Goal: Task Accomplishment & Management: Use online tool/utility

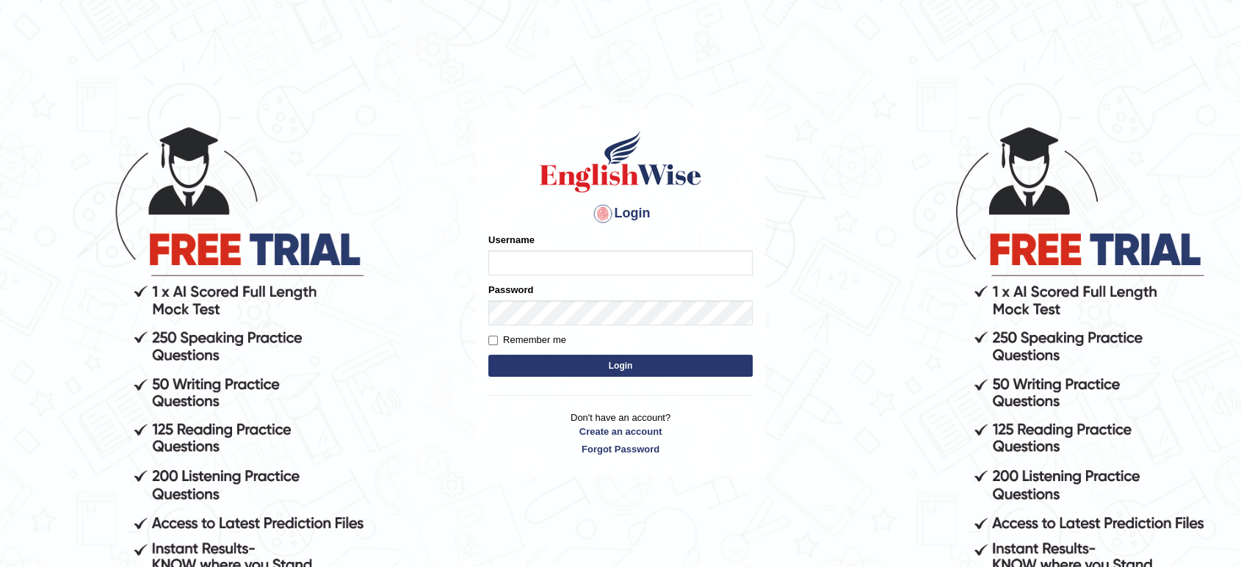
type input "maysi"
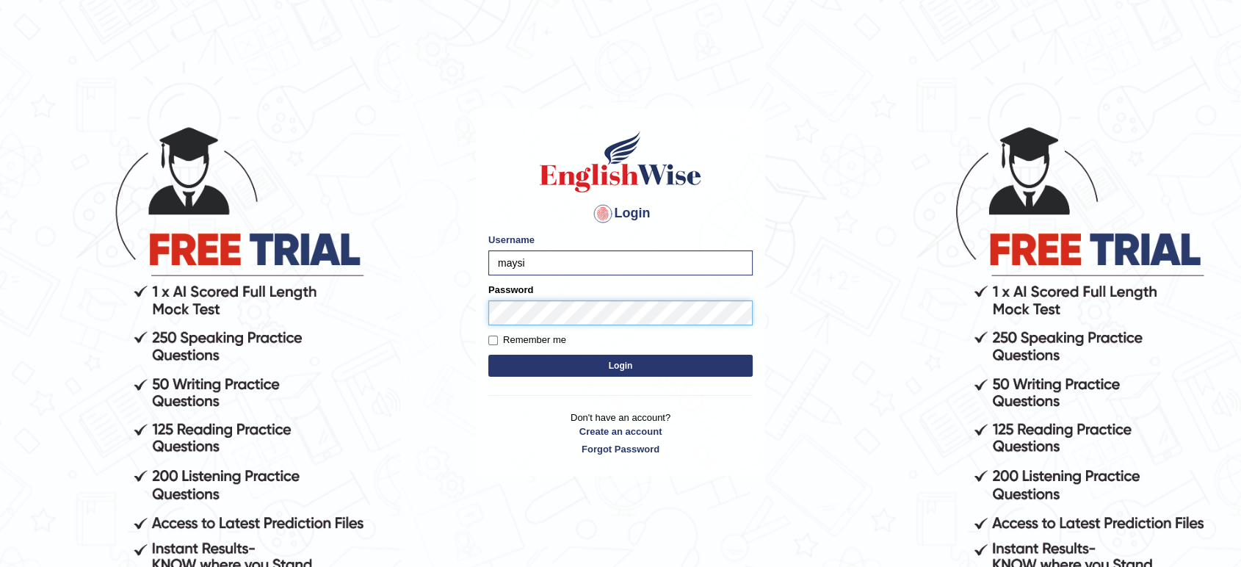
click at [488, 355] on button "Login" at bounding box center [620, 366] width 264 height 22
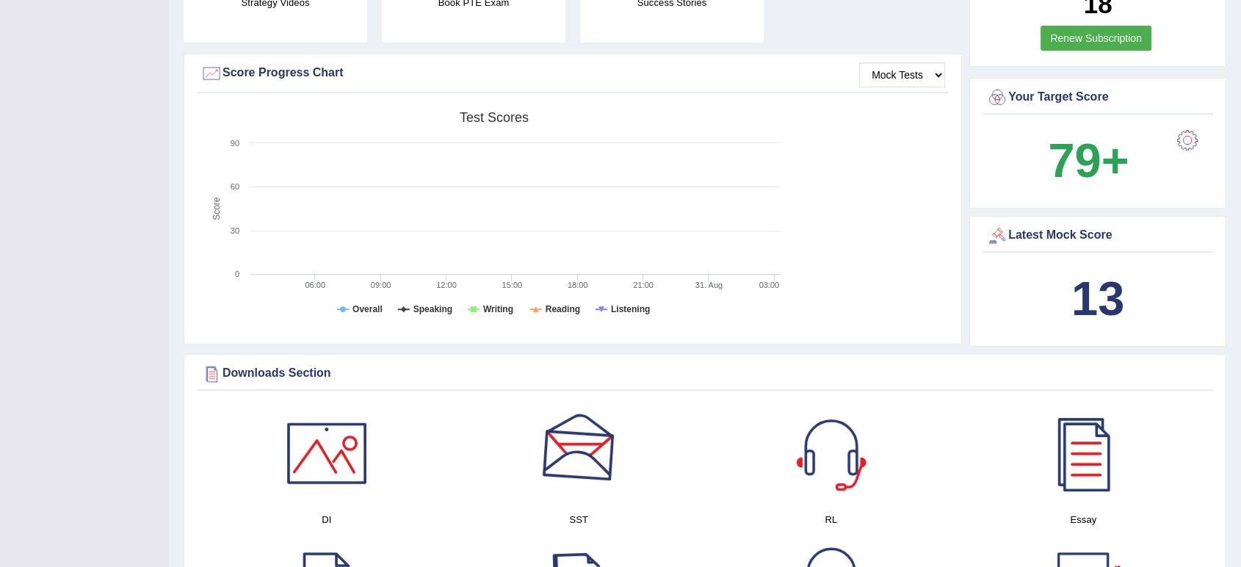
scroll to position [82, 0]
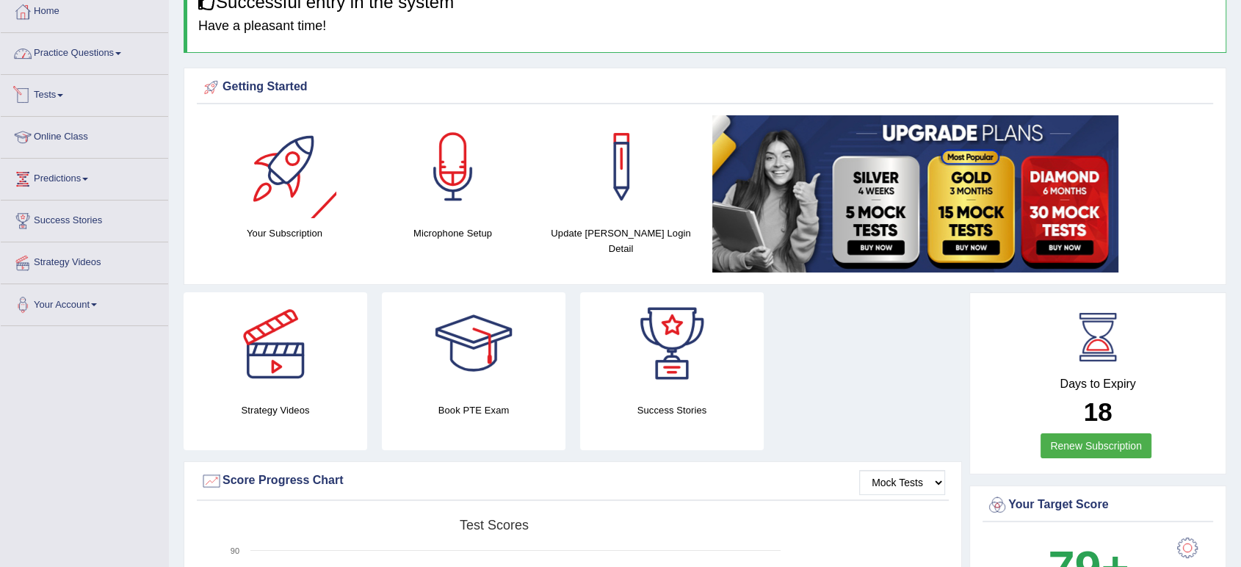
click at [123, 48] on link "Practice Questions" at bounding box center [84, 51] width 167 height 37
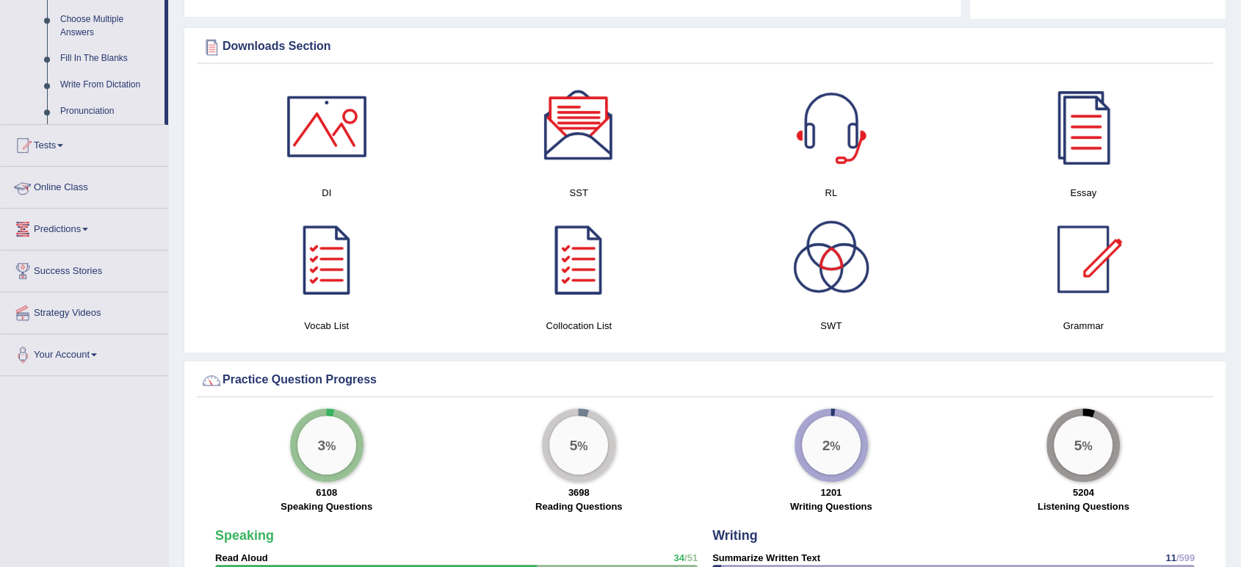
click at [63, 145] on span at bounding box center [60, 145] width 6 height 3
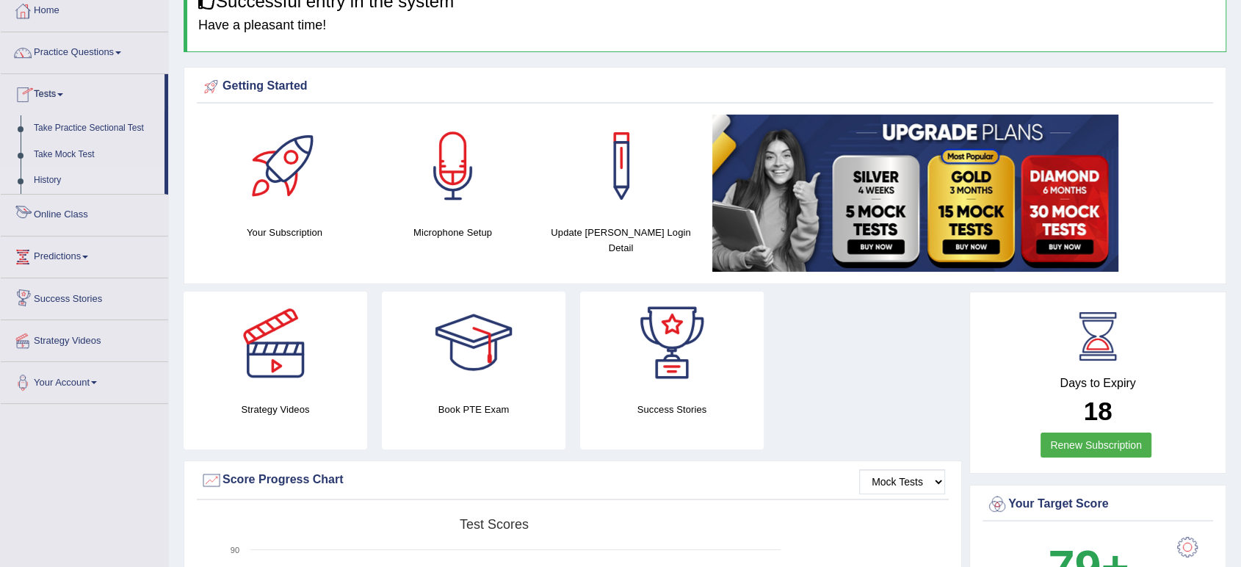
scroll to position [78, 0]
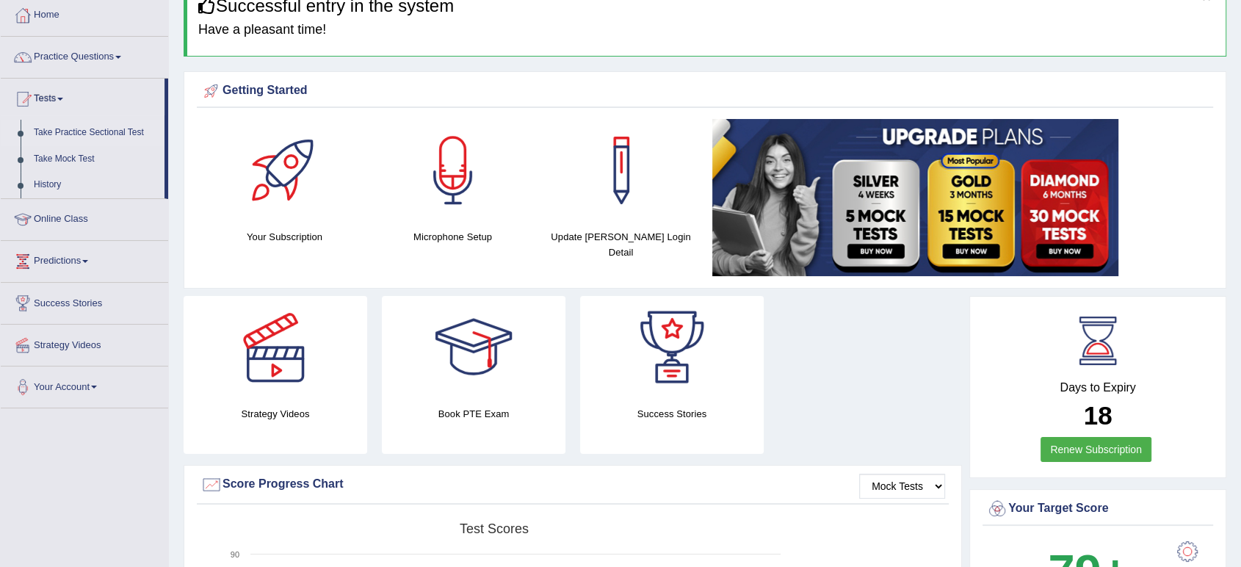
click at [98, 131] on link "Take Practice Sectional Test" at bounding box center [95, 133] width 137 height 26
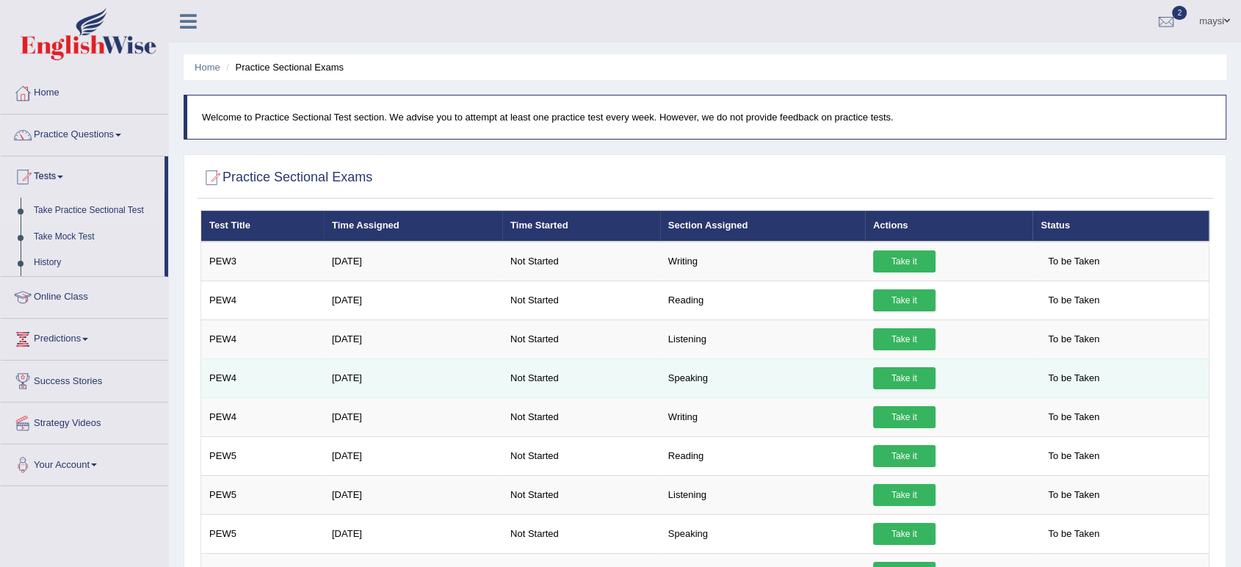
click at [907, 377] on link "Take it" at bounding box center [904, 378] width 62 height 22
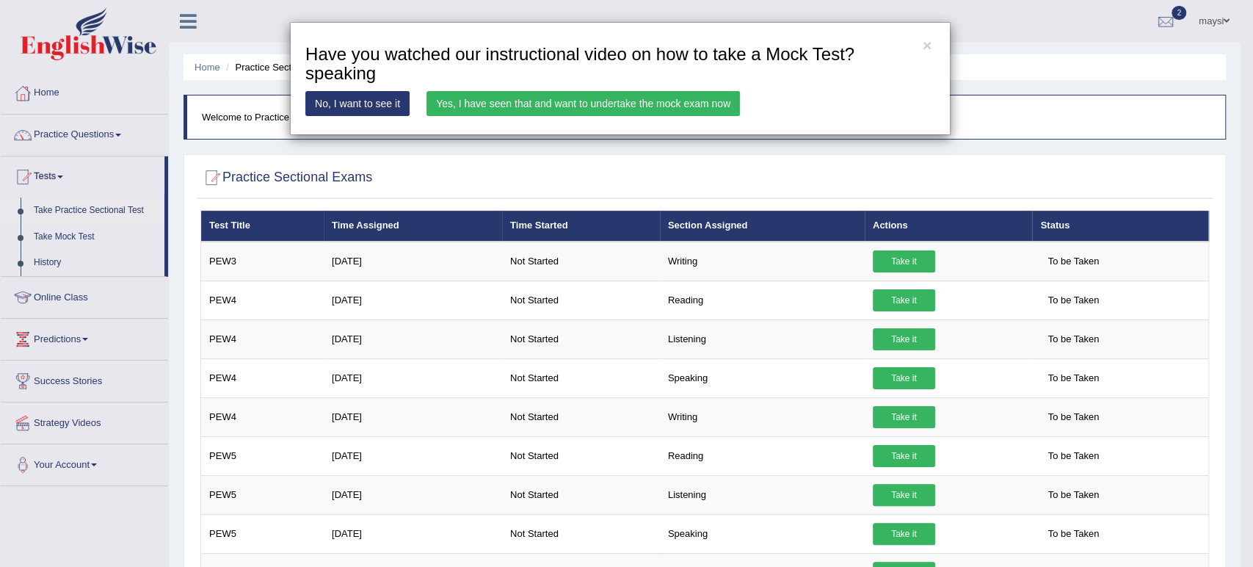
click at [457, 111] on link "Yes, I have seen that and want to undertake the mock exam now" at bounding box center [584, 103] width 314 height 25
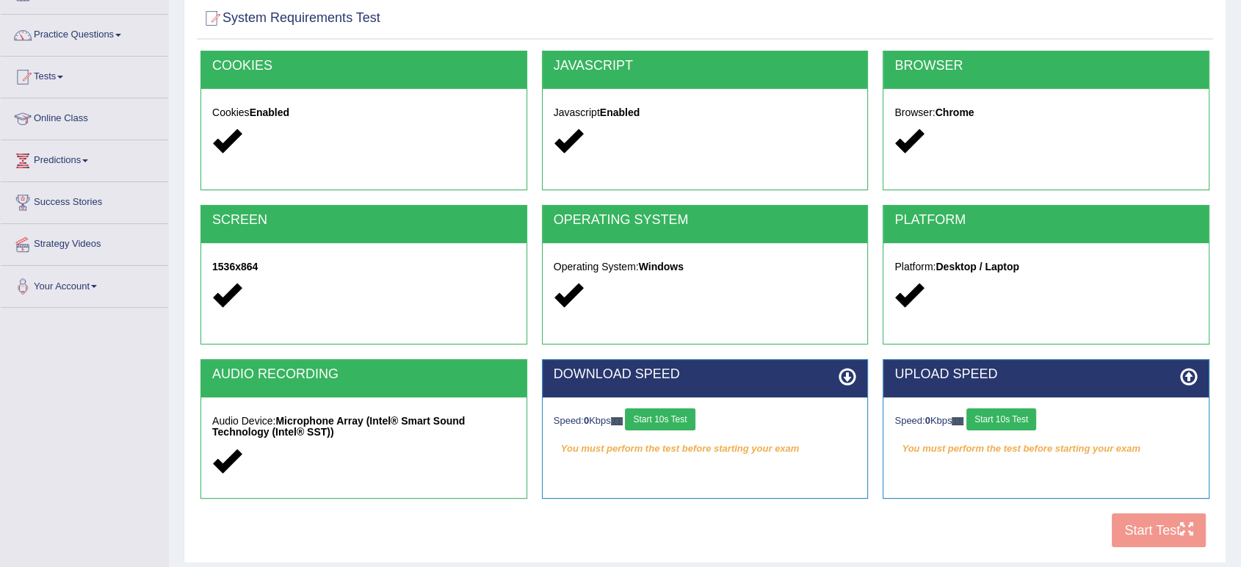
scroll to position [203, 0]
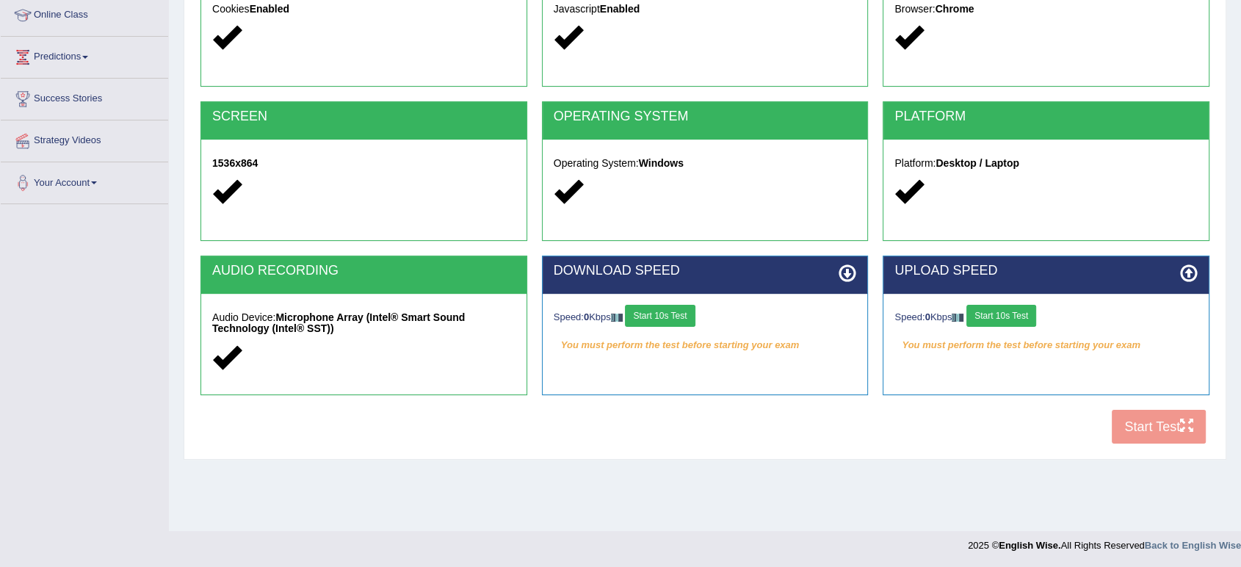
click at [683, 313] on button "Start 10s Test" at bounding box center [660, 316] width 70 height 22
click at [998, 315] on button "Start 10s Test" at bounding box center [1001, 316] width 70 height 22
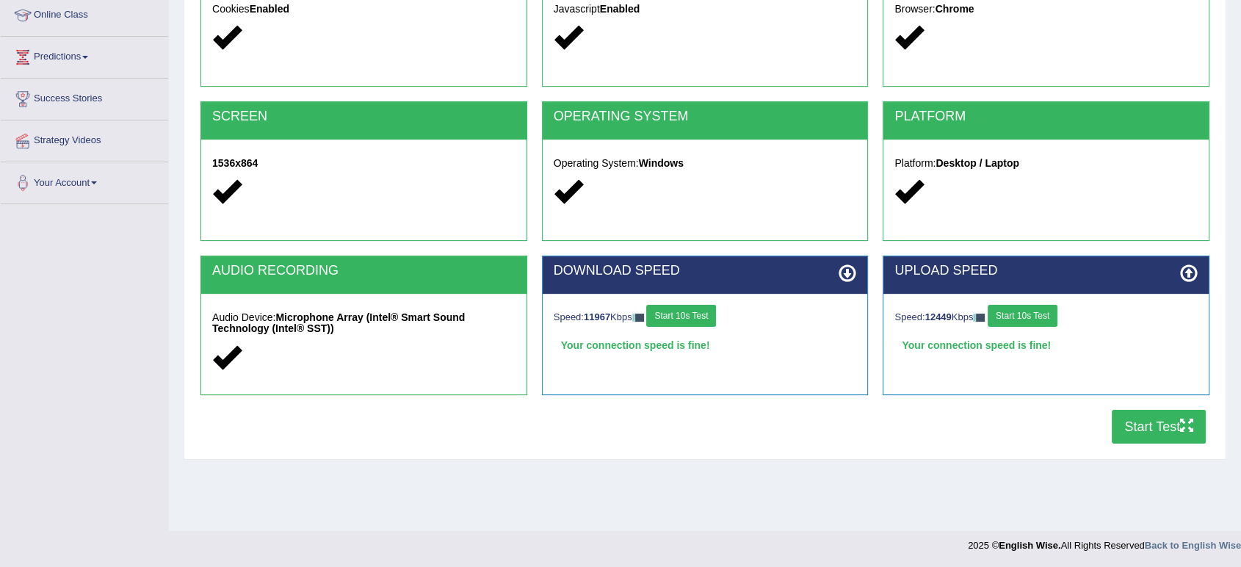
click at [1143, 425] on button "Start Test" at bounding box center [1159, 427] width 94 height 34
